Goal: Navigation & Orientation: Find specific page/section

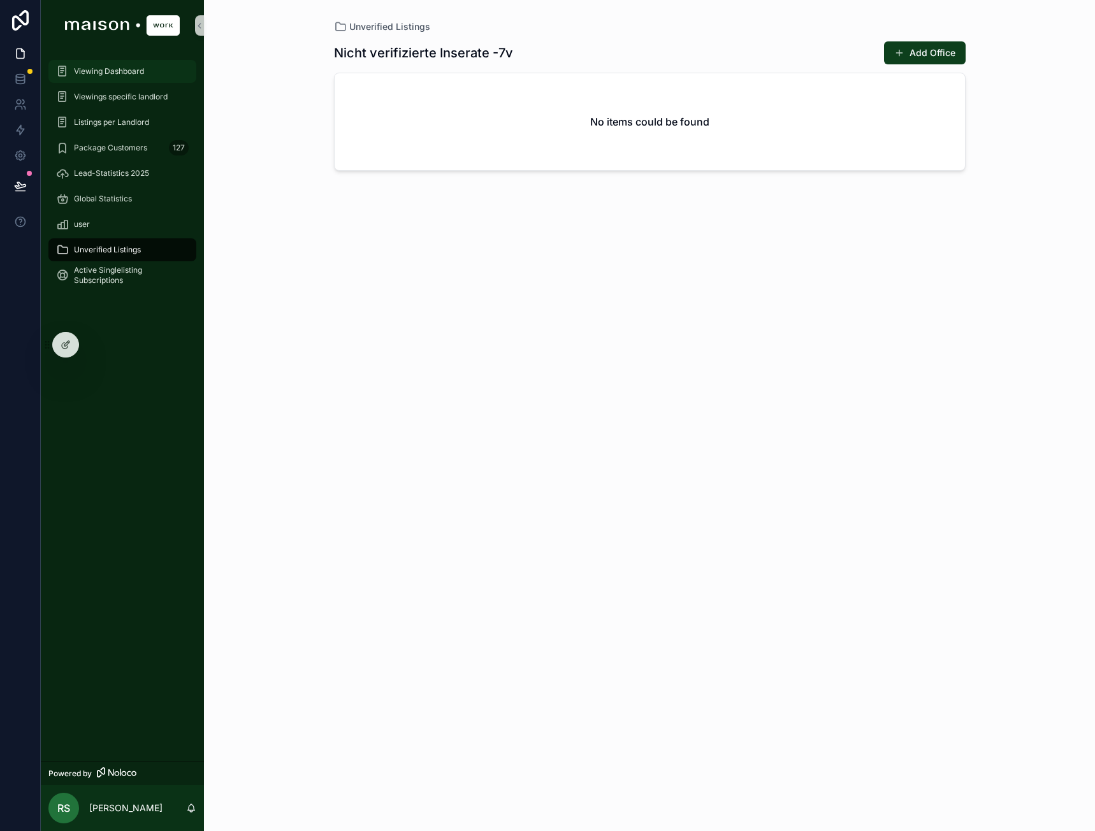
click at [126, 80] on div "Viewing Dashboard" at bounding box center [122, 71] width 133 height 20
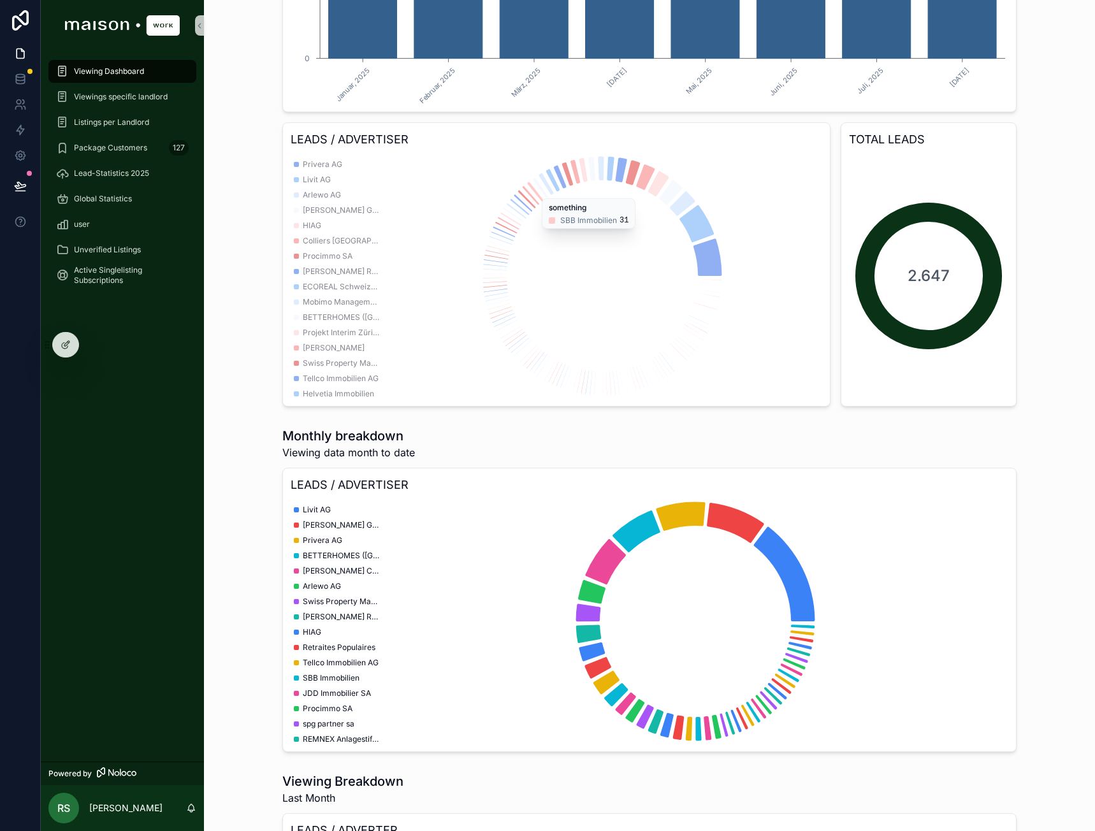
scroll to position [319, 0]
